Goal: Information Seeking & Learning: Learn about a topic

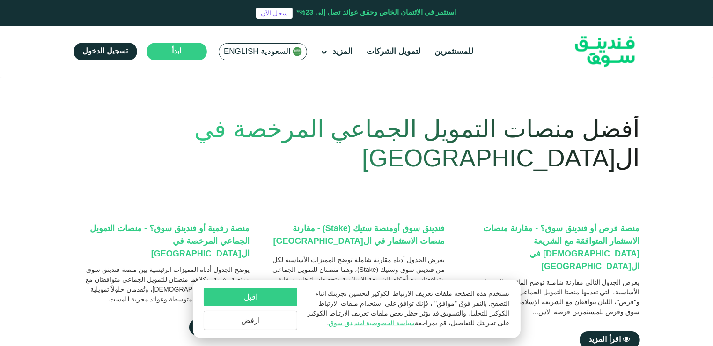
click at [273, 321] on button "ارفض" at bounding box center [251, 319] width 94 height 19
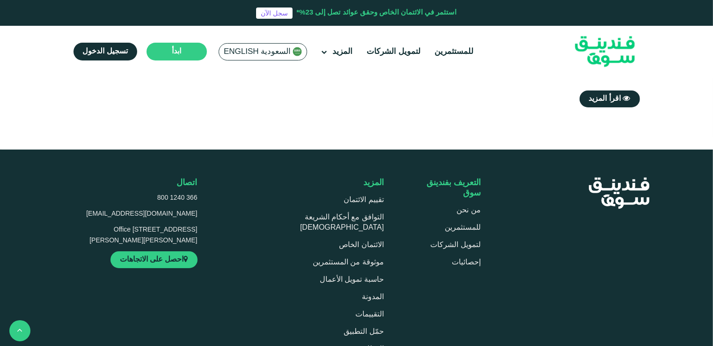
scroll to position [515, 0]
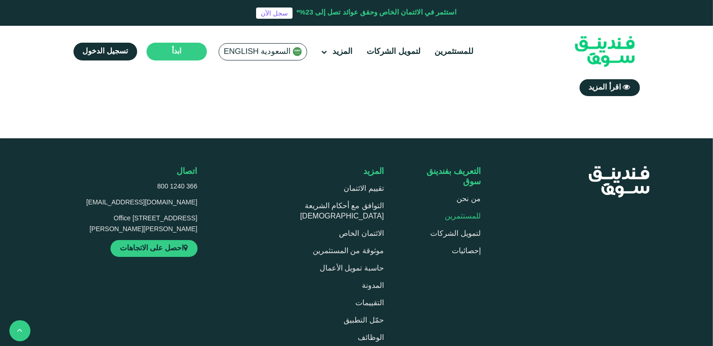
click at [461, 213] on link "للمستثمرين" at bounding box center [463, 216] width 36 height 7
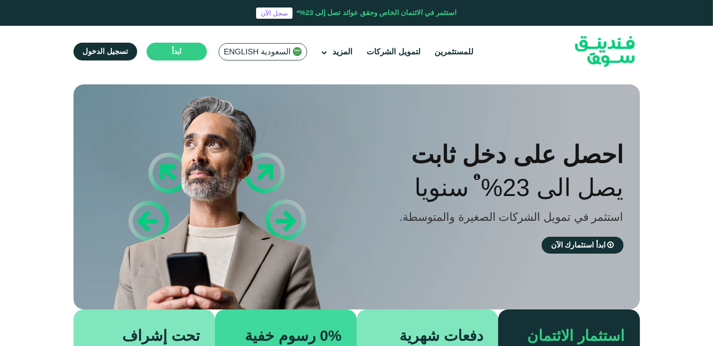
type tc-range-slider "4"
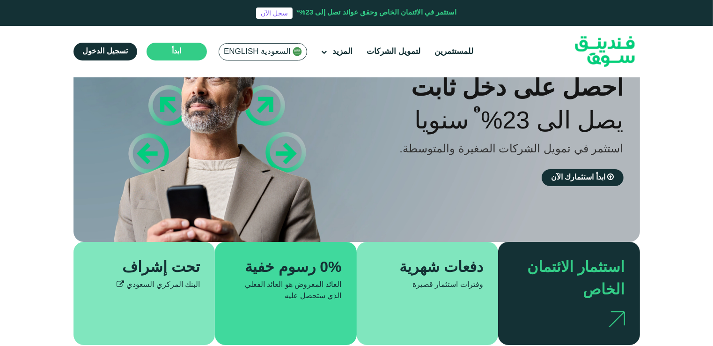
scroll to position [94, 0]
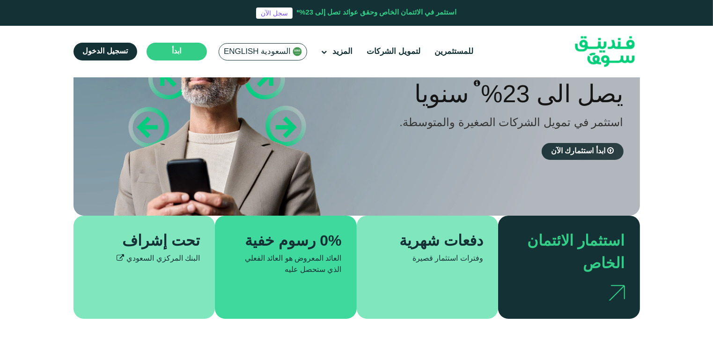
click at [591, 154] on span "ابدأ استثمارك الآن" at bounding box center [578, 150] width 54 height 7
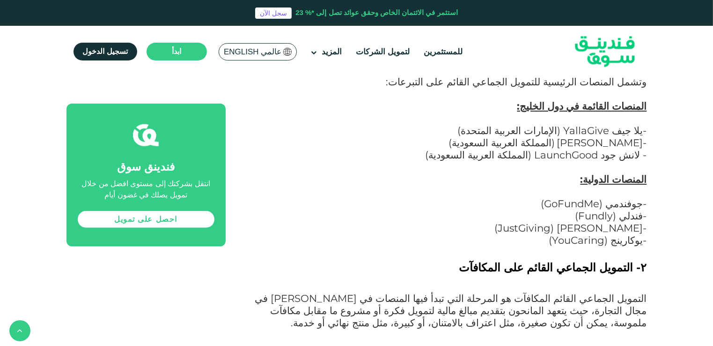
scroll to position [1030, 0]
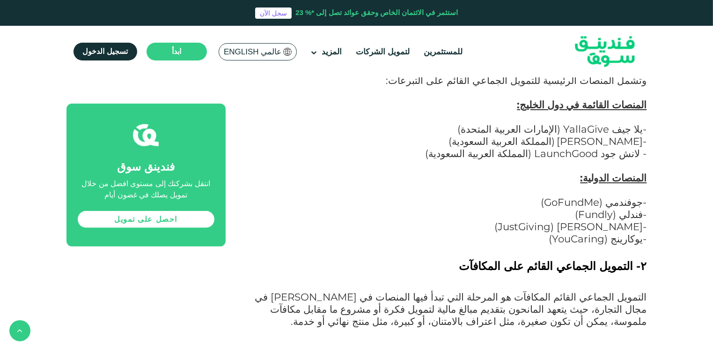
drag, startPoint x: 701, startPoint y: 169, endPoint x: 675, endPoint y: 228, distance: 64.7
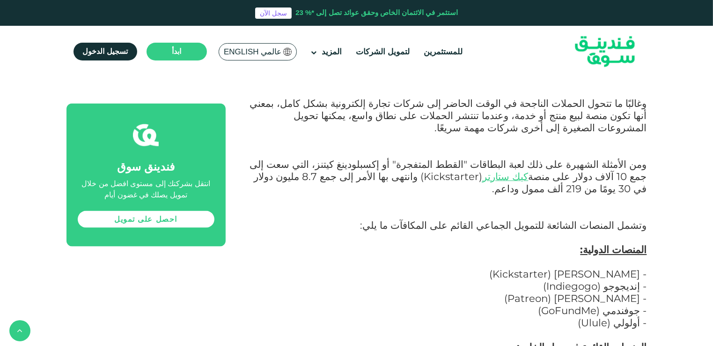
scroll to position [1311, 0]
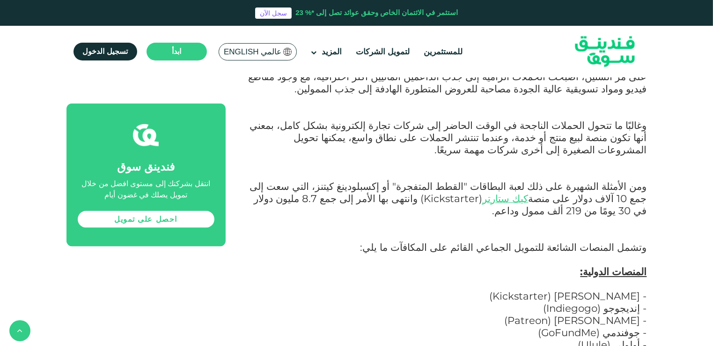
drag, startPoint x: 555, startPoint y: 264, endPoint x: 609, endPoint y: 265, distance: 54.3
copy span "DubaiNext"
drag, startPoint x: 650, startPoint y: 262, endPoint x: 453, endPoint y: 270, distance: 197.2
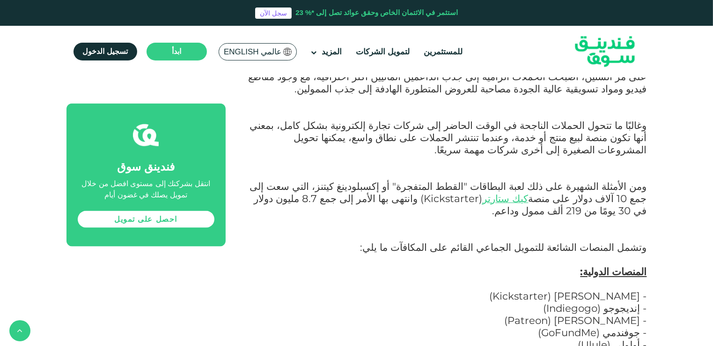
copy span "دبي نكست DubaiNext (الإمارات العربية المتحدة)"
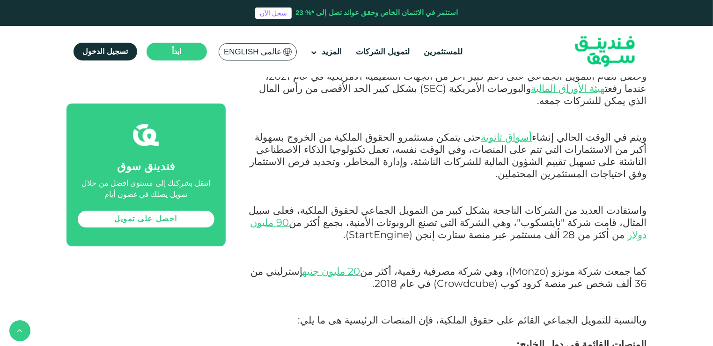
scroll to position [1873, 0]
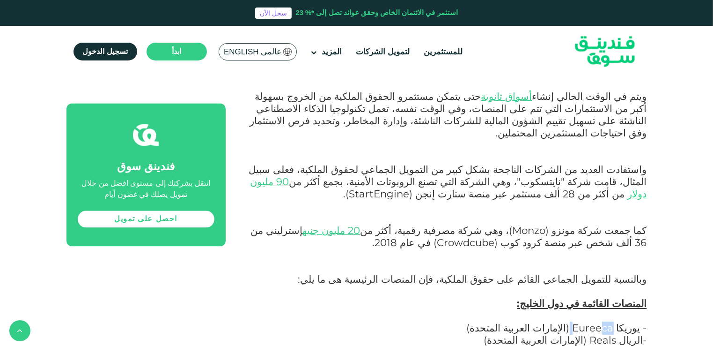
drag, startPoint x: 573, startPoint y: 128, endPoint x: 609, endPoint y: 129, distance: 35.1
click at [609, 272] on span "وبالنسبة للتمويل الجماعي القائم على حقوق الملكية، فإن المنصات الرئيسية هى ما يل…" at bounding box center [472, 327] width 349 height 110
drag, startPoint x: 609, startPoint y: 129, endPoint x: 599, endPoint y: 128, distance: 9.4
click at [599, 272] on span "وبالنسبة للتمويل الجماعي القائم على حقوق الملكية، فإن المنصات الرئيسية هى ما يل…" at bounding box center [472, 327] width 349 height 110
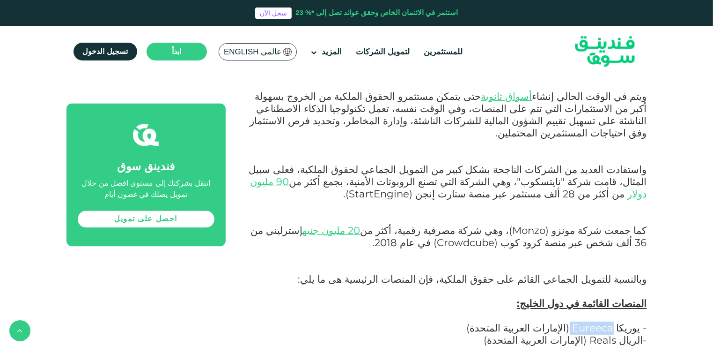
copy span "Eureeca"
drag, startPoint x: 596, startPoint y: 135, endPoint x: 623, endPoint y: 140, distance: 27.6
click at [623, 272] on span "وبالنسبة للتمويل الجماعي القائم على حقوق الملكية، فإن المنصات الرئيسية هى ما يل…" at bounding box center [472, 327] width 349 height 110
copy span "Reals"
click at [651, 149] on div "الصفحة الرئيسية المدونة تمويل الأعمال [DATE] ١ ٢" at bounding box center [356, 173] width 713 height 3923
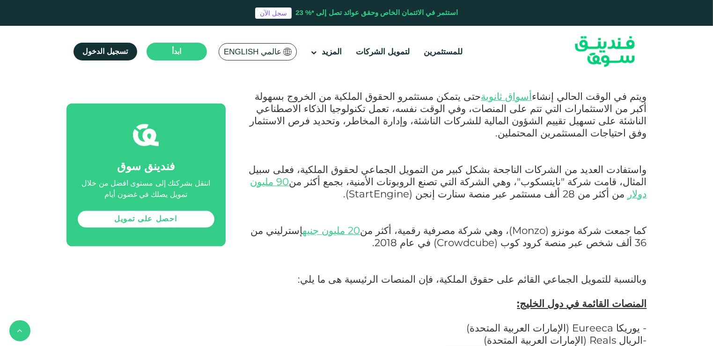
drag, startPoint x: 569, startPoint y: 148, endPoint x: 618, endPoint y: 155, distance: 49.1
click at [618, 272] on span "وبالنسبة للتمويل الجماعي القائم على حقوق الملكية، فإن المنصات الرئيسية هى ما يل…" at bounding box center [472, 327] width 349 height 110
drag, startPoint x: 618, startPoint y: 155, endPoint x: 592, endPoint y: 150, distance: 26.6
drag, startPoint x: 592, startPoint y: 150, endPoint x: 605, endPoint y: 148, distance: 13.3
click at [605, 272] on span "وبالنسبة للتمويل الجماعي القائم على حقوق الملكية، فإن المنصات الرئيسية هى ما يل…" at bounding box center [472, 327] width 349 height 110
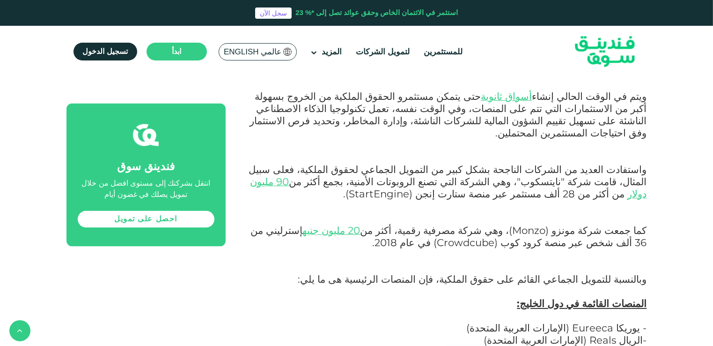
click at [602, 272] on span "وبالنسبة للتمويل الجماعي القائم على حقوق الملكية، فإن المنصات الرئيسية هى ما يل…" at bounding box center [472, 327] width 349 height 110
drag, startPoint x: 621, startPoint y: 150, endPoint x: 640, endPoint y: 151, distance: 19.2
click at [640, 272] on span "وبالنسبة للتمويل الجماعي القائم على حقوق الملكية، فإن المنصات الرئيسية هى ما يل…" at bounding box center [472, 327] width 349 height 110
drag, startPoint x: 640, startPoint y: 151, endPoint x: 586, endPoint y: 152, distance: 54.3
click at [586, 272] on span "وبالنسبة للتمويل الجماعي القائم على حقوق الملكية، فإن المنصات الرئيسية هى ما يل…" at bounding box center [472, 327] width 349 height 110
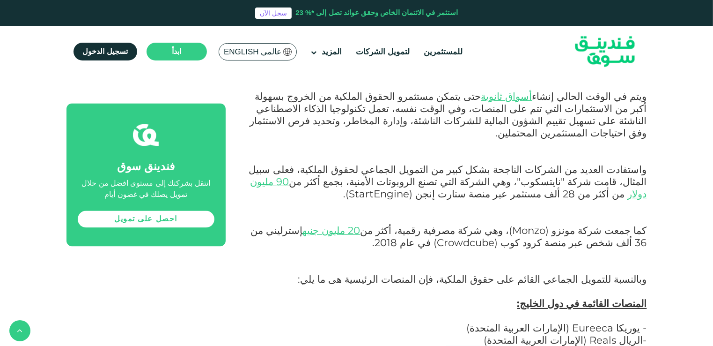
click at [586, 272] on span "وبالنسبة للتمويل الجماعي القائم على حقوق الملكية، فإن المنصات الرئيسية هى ما يل…" at bounding box center [472, 327] width 349 height 110
